Goal: Obtain resource: Download file/media

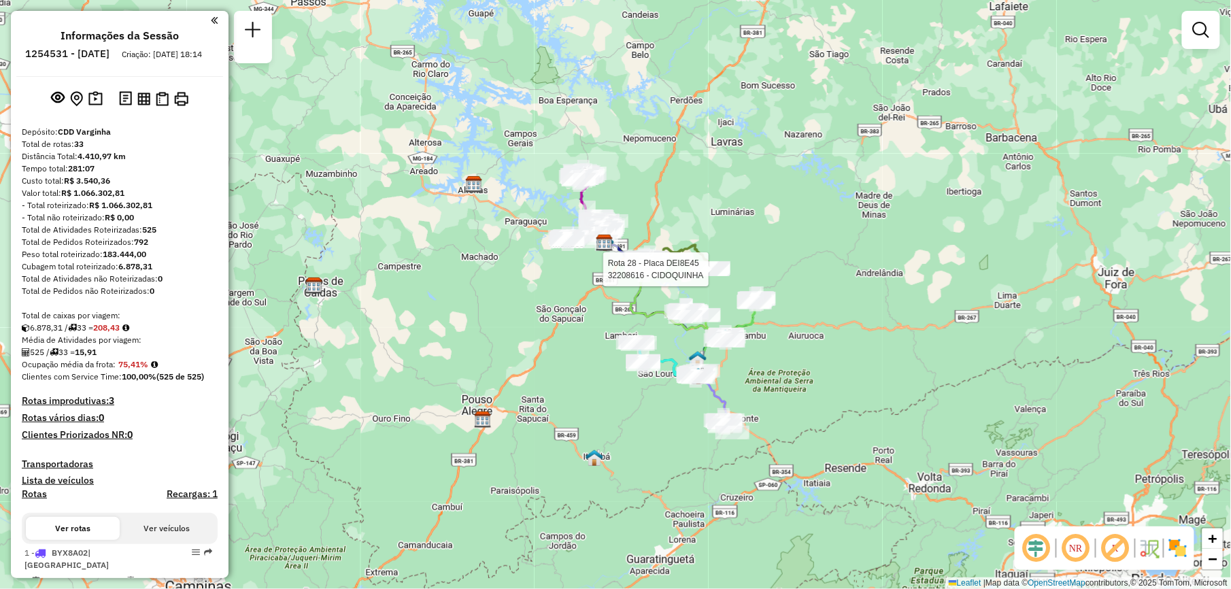
scroll to position [909, 0]
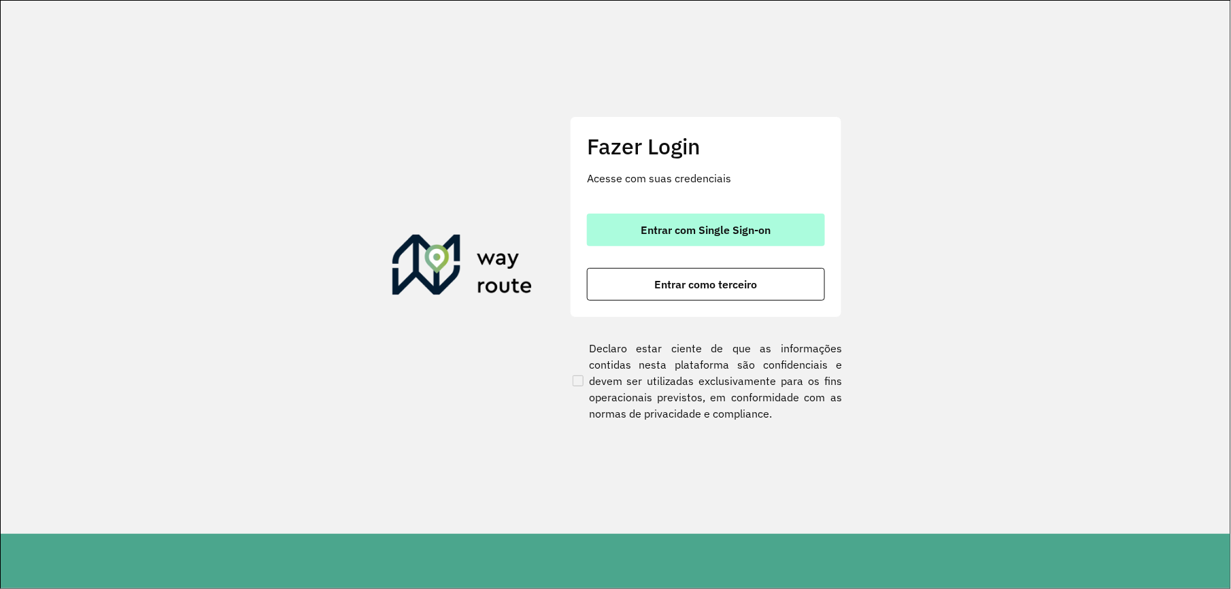
click at [771, 229] on span "Entrar com Single Sign-on" at bounding box center [706, 229] width 130 height 11
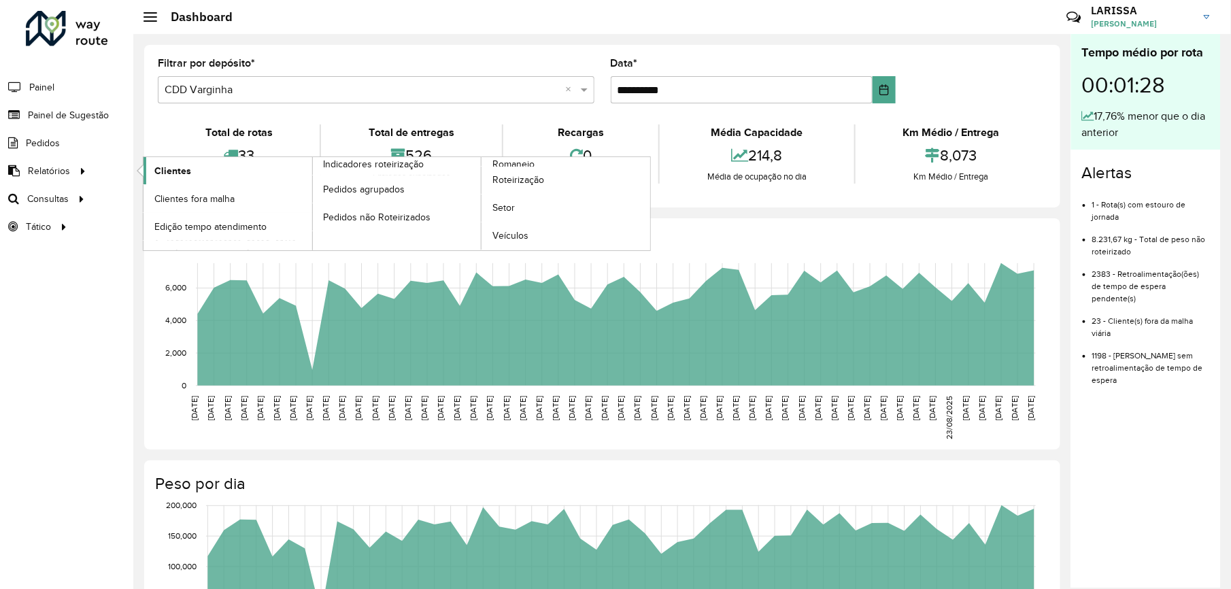
click at [166, 170] on span "Clientes" at bounding box center [172, 171] width 37 height 14
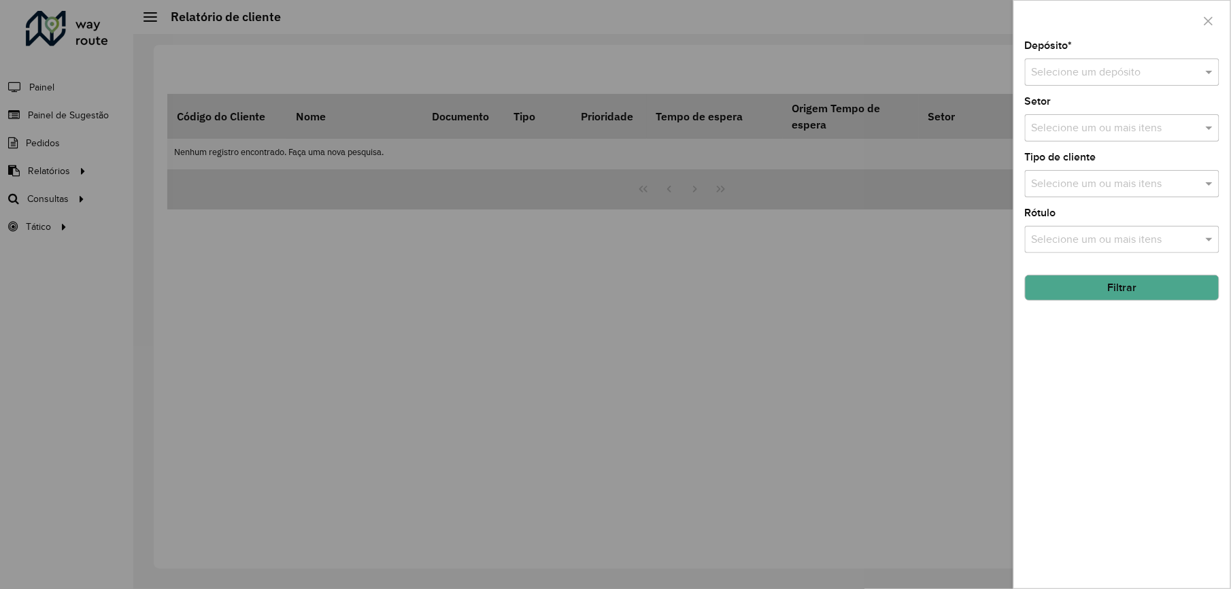
click at [27, 204] on div at bounding box center [615, 294] width 1231 height 589
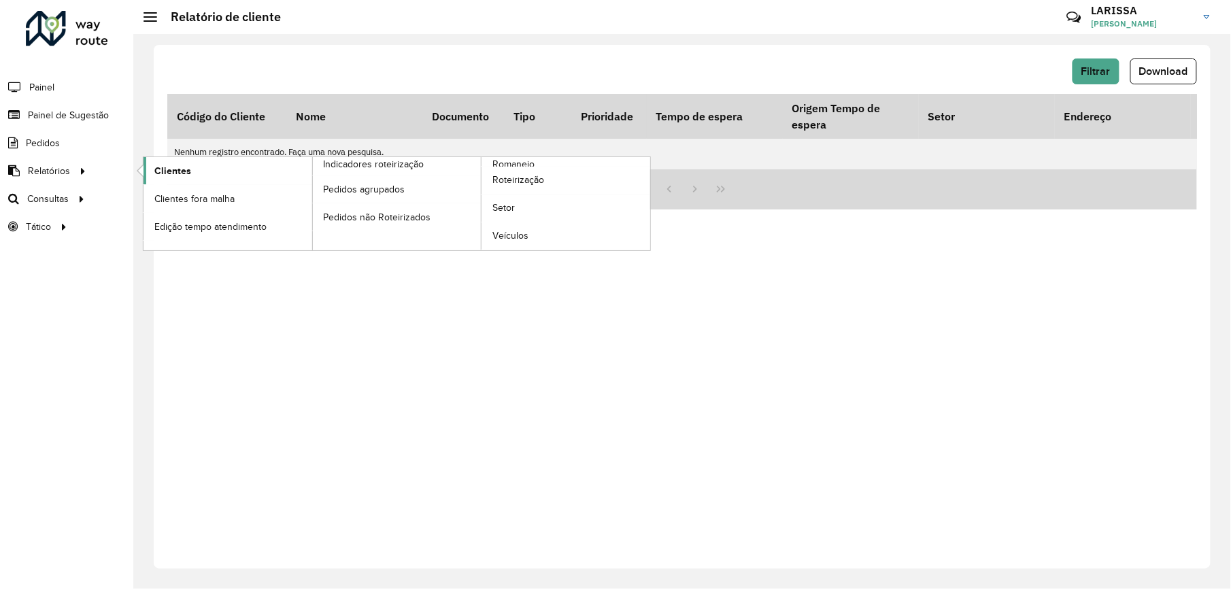
click at [171, 165] on span "Clientes" at bounding box center [172, 171] width 37 height 14
click at [199, 172] on link "Clientes" at bounding box center [228, 170] width 169 height 27
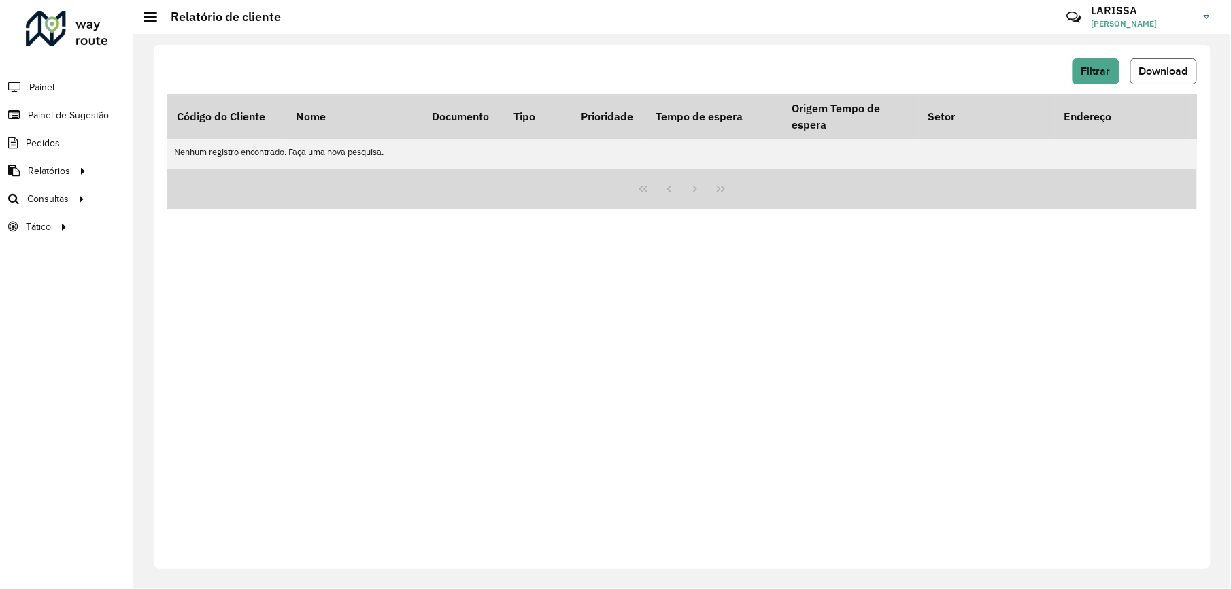
click at [1167, 75] on span "Download" at bounding box center [1163, 71] width 49 height 12
click at [1105, 63] on button "Filtrar" at bounding box center [1096, 72] width 47 height 26
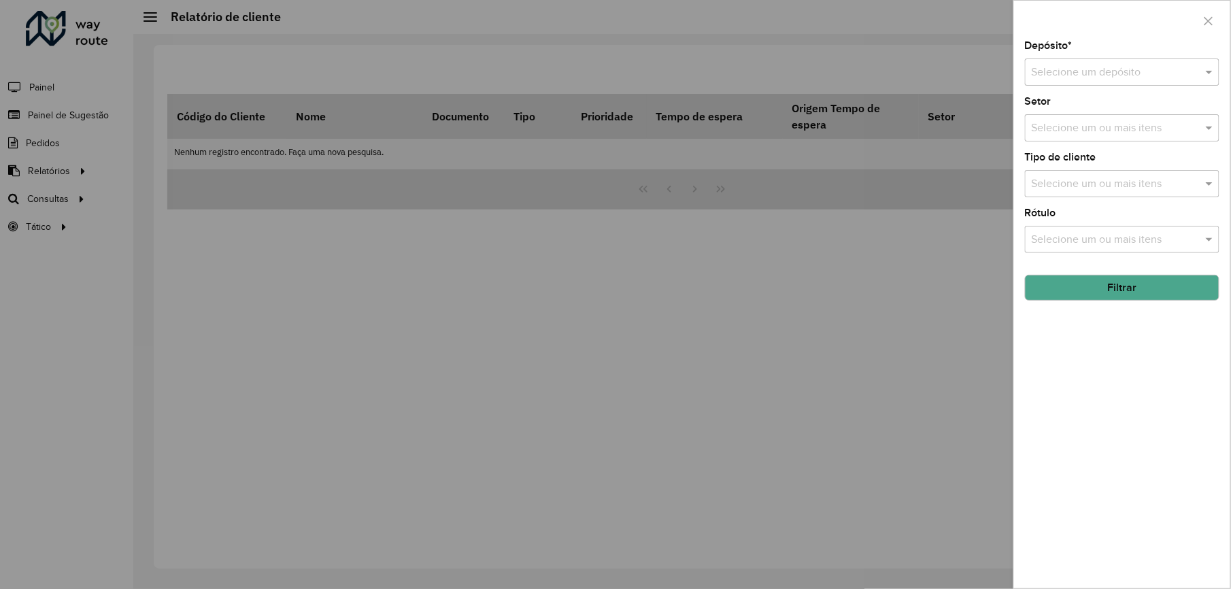
click at [1107, 78] on input "text" at bounding box center [1109, 73] width 154 height 16
click at [1084, 142] on div "CDD Varginha" at bounding box center [1123, 134] width 193 height 23
click at [1090, 288] on button "Filtrar" at bounding box center [1122, 288] width 195 height 26
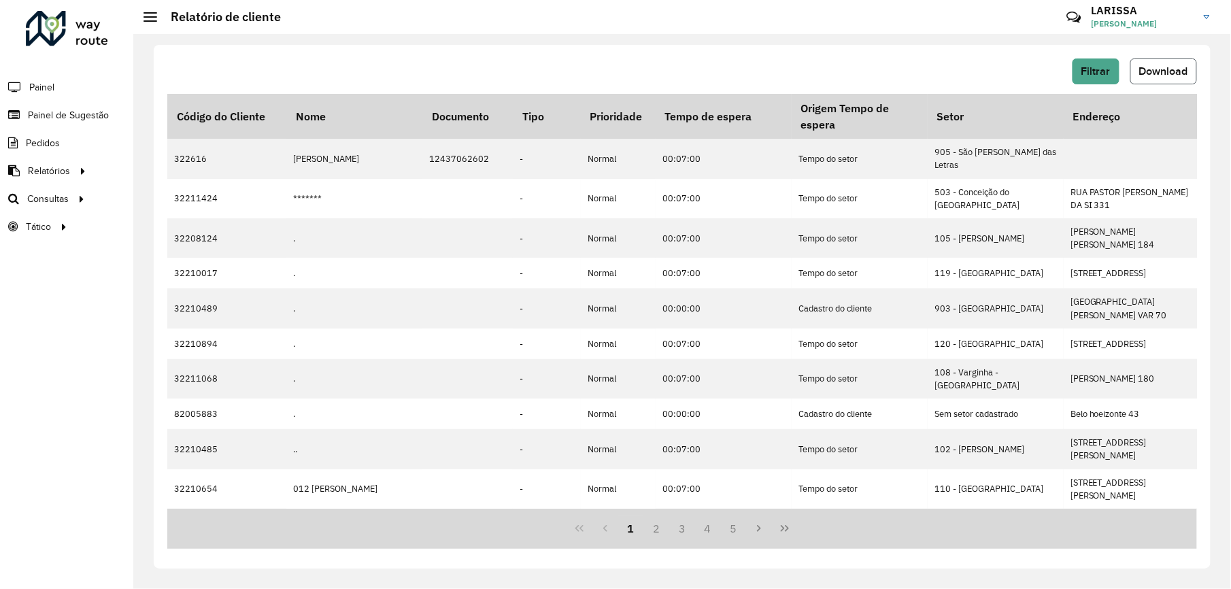
click at [1137, 61] on button "Download" at bounding box center [1164, 72] width 67 height 26
